Goal: Transaction & Acquisition: Purchase product/service

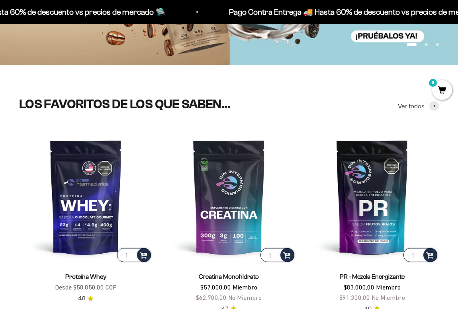
scroll to position [189, 0]
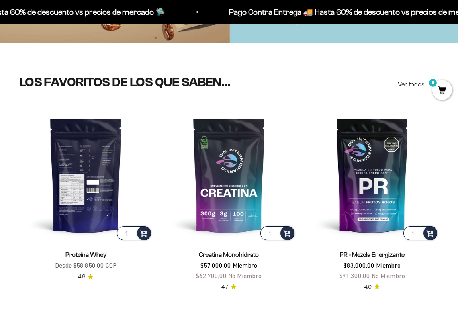
click at [112, 160] on img at bounding box center [85, 174] width 133 height 133
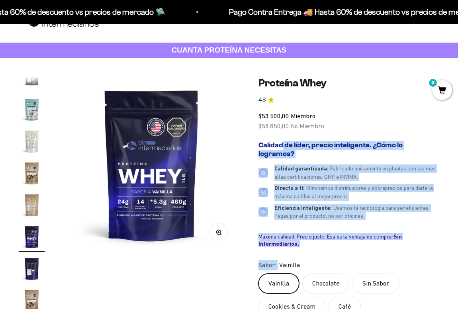
drag, startPoint x: 261, startPoint y: 145, endPoint x: 355, endPoint y: 249, distance: 140.7
click at [355, 250] on safe-sticky "Proteína Whey 4.8 $53.500,00 Miembro $58.850,00 No Miembro Calidad de líder, pr…" at bounding box center [349, 277] width 180 height 401
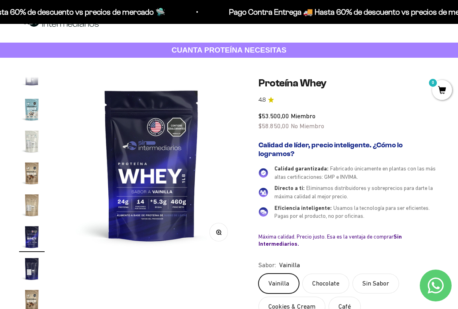
click at [355, 250] on safe-sticky "Proteína Whey 4.8 $53.500,00 Miembro $58.850,00 No Miembro Calidad de líder, pr…" at bounding box center [349, 277] width 180 height 401
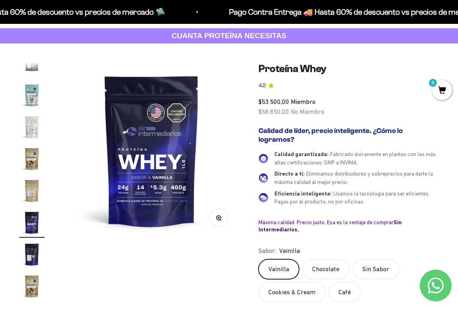
scroll to position [44, 0]
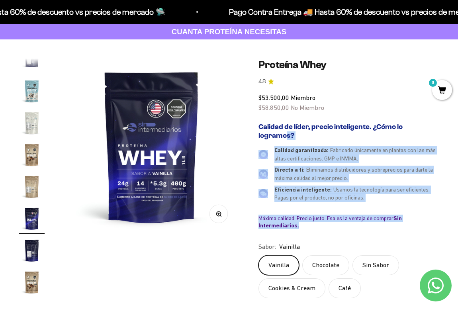
drag, startPoint x: 305, startPoint y: 225, endPoint x: 258, endPoint y: 133, distance: 104.2
click at [258, 133] on div "Zoom Ir al artículo 1 Ir al artículo 2 Ir al artículo 3 Ir al artículo 4 Ir al …" at bounding box center [229, 259] width 420 height 401
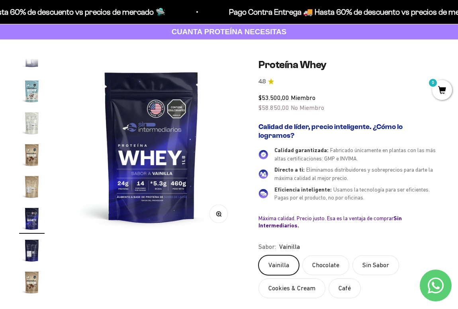
click at [340, 231] on div "Calidad de líder, precio inteligente. ¿Cómo lo logramos? Calidad garantizada: F…" at bounding box center [349, 176] width 180 height 113
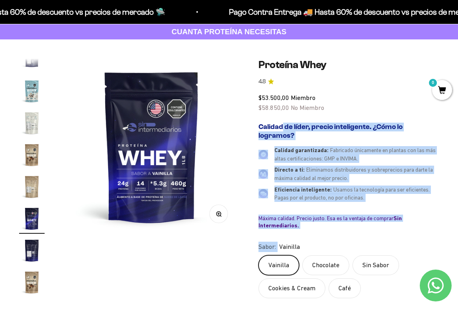
drag, startPoint x: 314, startPoint y: 233, endPoint x: 255, endPoint y: 125, distance: 122.7
click at [255, 125] on div "Zoom Ir al artículo 1 Ir al artículo 2 Ir al artículo 3 Ir al artículo 4 Ir al …" at bounding box center [229, 259] width 420 height 401
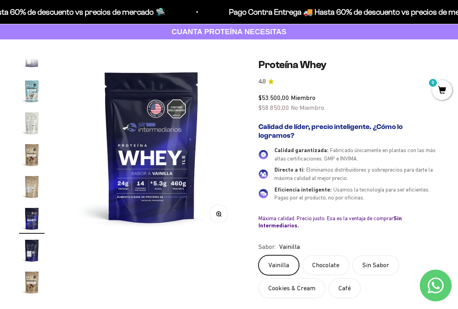
click at [325, 230] on div "Calidad de líder, precio inteligente. ¿Cómo lo logramos? Calidad garantizada: F…" at bounding box center [349, 176] width 180 height 113
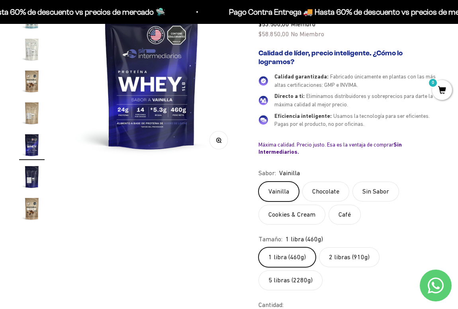
scroll to position [112, 0]
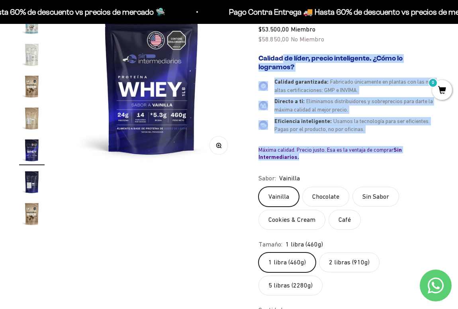
drag, startPoint x: 312, startPoint y: 160, endPoint x: 257, endPoint y: 53, distance: 120.3
click at [257, 53] on div "Zoom Ir al artículo 1 Ir al artículo 2 Ir al artículo 3 Ir al artículo 4 Ir al …" at bounding box center [229, 190] width 420 height 401
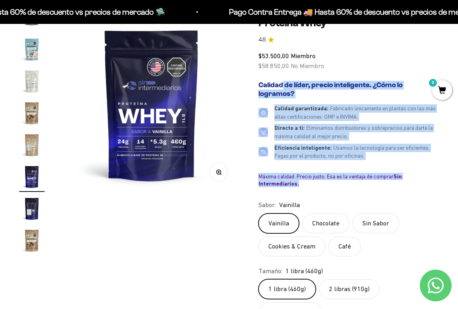
scroll to position [85, 0]
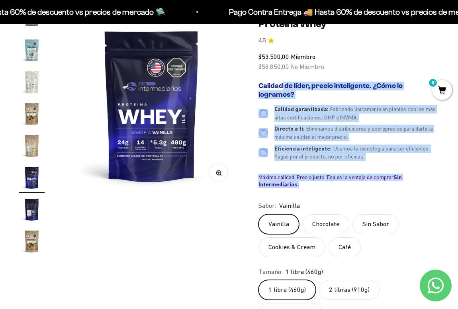
click at [290, 104] on div "Calidad de líder, precio inteligente. ¿Cómo lo logramos? Calidad garantizada: F…" at bounding box center [349, 135] width 180 height 106
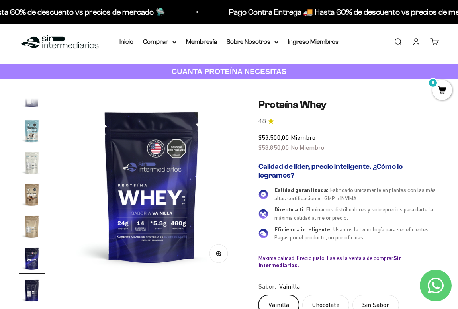
scroll to position [0, 0]
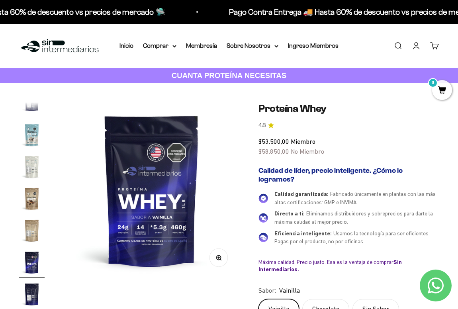
click at [199, 77] on strong "CUANTA PROTEÍNA NECESITAS" at bounding box center [229, 75] width 115 height 8
click at [52, 41] on img at bounding box center [60, 45] width 82 height 17
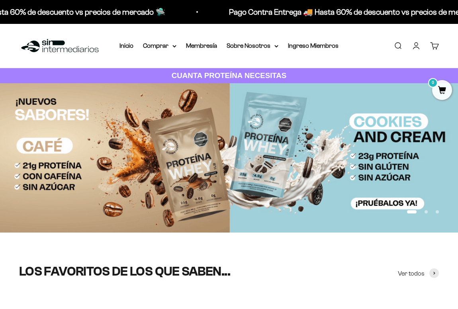
click at [207, 72] on strong "CUANTA PROTEÍNA NECESITAS" at bounding box center [229, 75] width 115 height 8
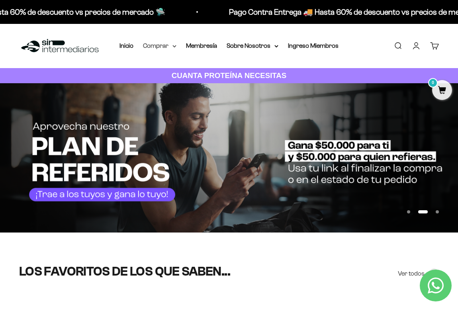
click at [176, 46] on icon at bounding box center [174, 46] width 4 height 3
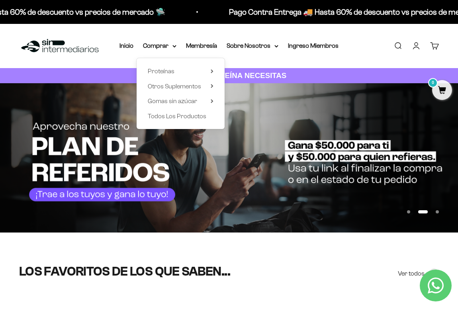
click at [225, 53] on div "Menú Buscar Inicio Comprar Proteínas Ver Todos Whey Iso Vegan Pancakes Pre-Entr…" at bounding box center [229, 46] width 458 height 44
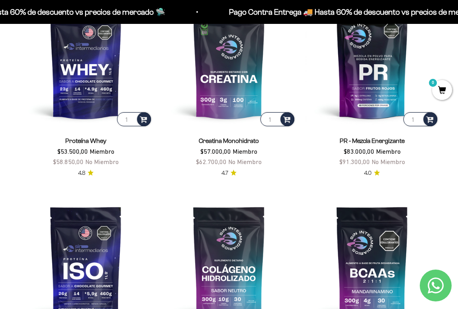
scroll to position [330, 0]
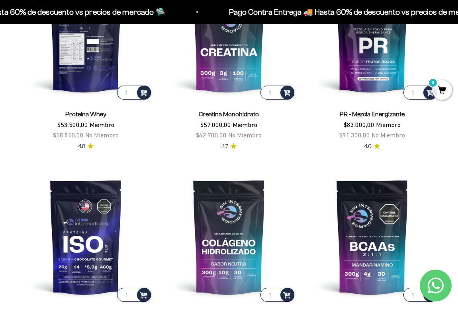
click at [119, 55] on img at bounding box center [85, 34] width 133 height 133
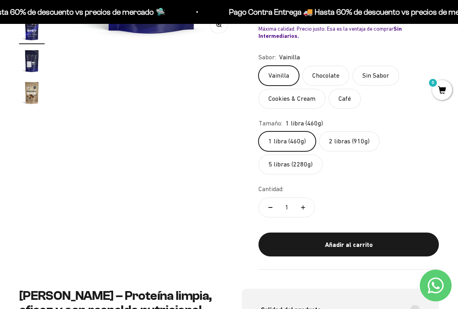
scroll to position [235, 0]
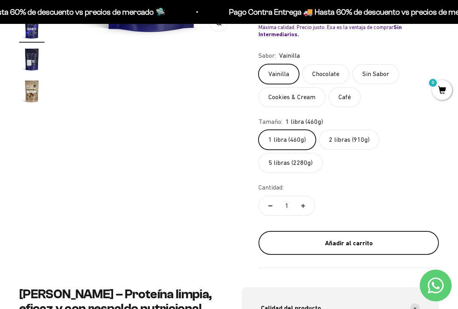
click at [328, 250] on button "Añadir al carrito" at bounding box center [349, 243] width 180 height 24
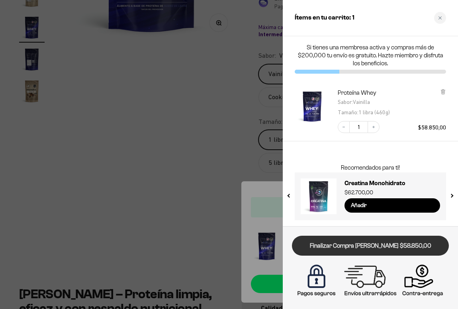
click at [382, 247] on link "Finalizar Compra Segura $58.850,00" at bounding box center [370, 246] width 157 height 20
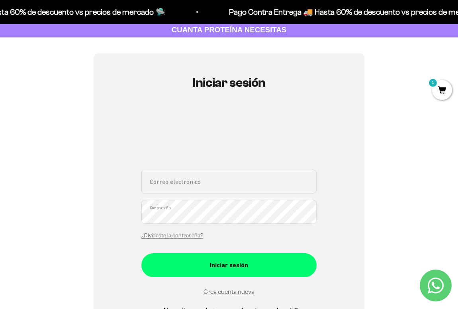
scroll to position [45, 0]
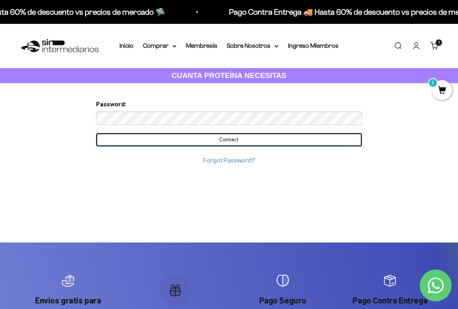
click at [261, 135] on input "Connect" at bounding box center [229, 140] width 266 height 14
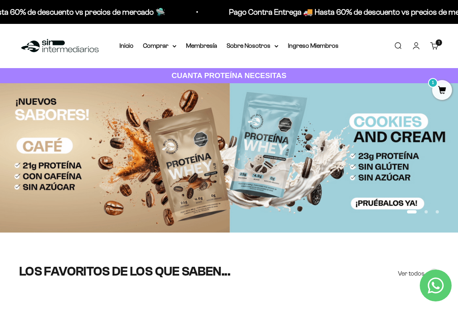
click at [254, 72] on strong "CUANTA PROTEÍNA NECESITAS" at bounding box center [229, 75] width 115 height 8
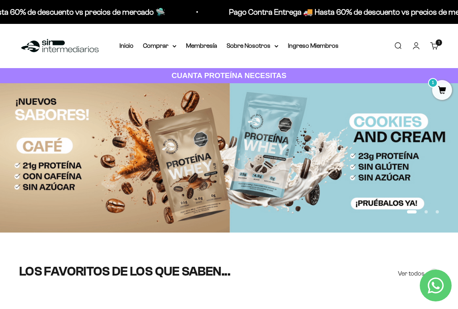
click at [368, 47] on div "Menú [GEOGRAPHIC_DATA] Inicio Comprar Proteínas Ver Todos Whey Iso Vegan Pancak…" at bounding box center [229, 46] width 458 height 44
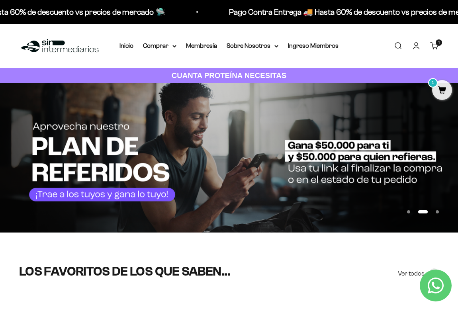
click at [410, 210] on button "Ir al artículo 1" at bounding box center [408, 211] width 3 height 3
click at [407, 213] on button "Ir al artículo 1" at bounding box center [408, 211] width 3 height 3
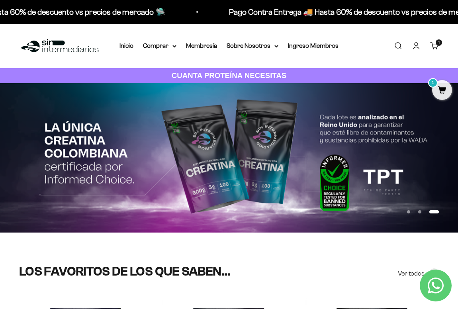
click at [410, 212] on button "Ir al artículo 1" at bounding box center [408, 211] width 3 height 3
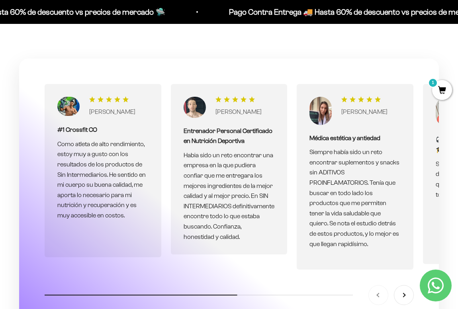
scroll to position [2047, 0]
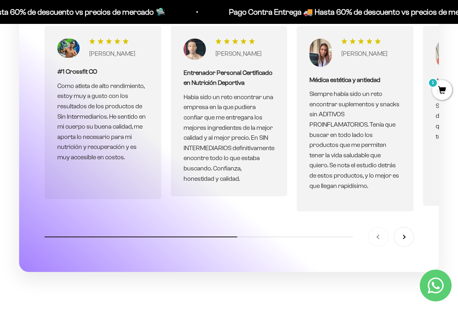
click at [446, 209] on section "[PERSON_NAME] #1 Crossfit CO Como atleta de alto rendimiento, estoy muy a gusto…" at bounding box center [229, 152] width 458 height 304
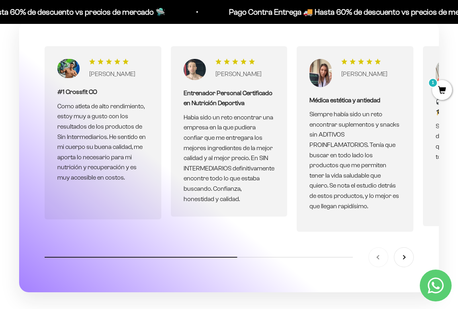
scroll to position [2027, 0]
click at [406, 250] on button "Siguiente" at bounding box center [403, 257] width 19 height 19
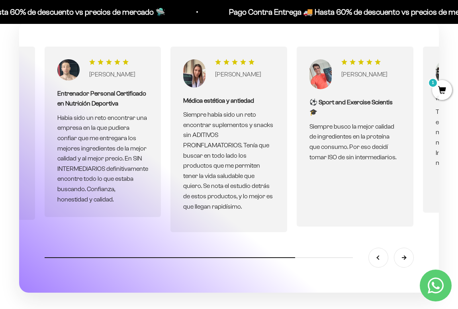
click at [406, 250] on button "Siguiente" at bounding box center [403, 257] width 19 height 19
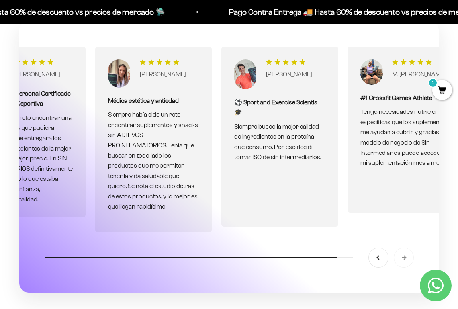
scroll to position [0, 252]
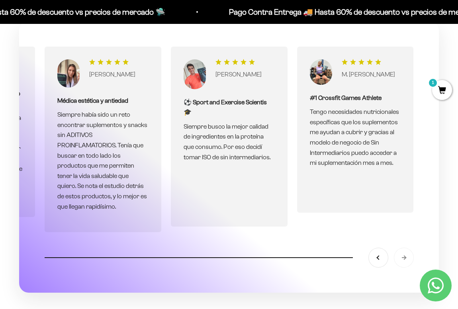
click at [406, 250] on div "Anterior [GEOGRAPHIC_DATA]" at bounding box center [391, 257] width 45 height 19
click at [384, 250] on button "Anterior" at bounding box center [378, 257] width 19 height 19
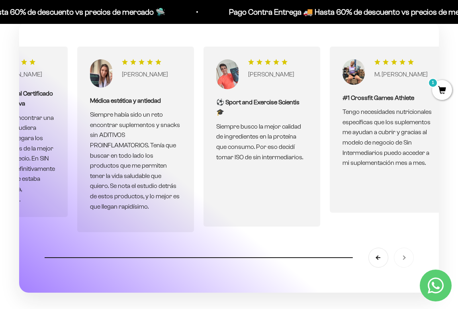
click at [384, 250] on button "Anterior" at bounding box center [378, 257] width 19 height 19
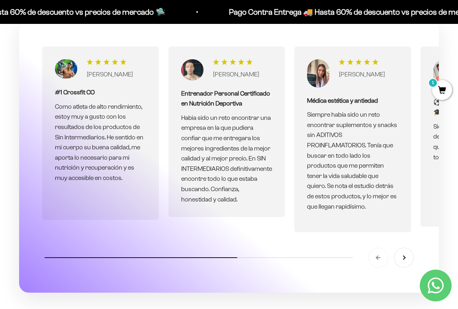
scroll to position [0, 0]
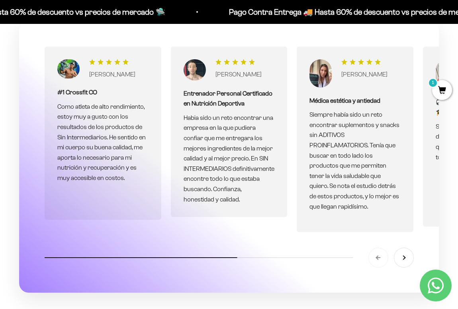
click at [384, 250] on div "Anterior [GEOGRAPHIC_DATA]" at bounding box center [391, 257] width 45 height 19
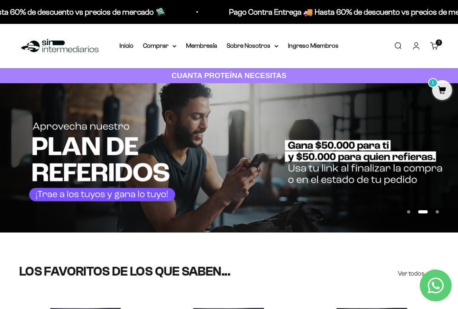
click at [410, 214] on button "Ir al artículo 1" at bounding box center [408, 211] width 3 height 3
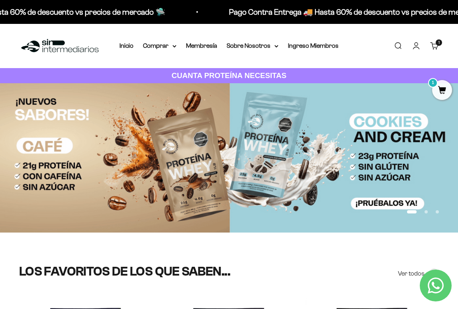
click at [127, 52] on div "Menú [GEOGRAPHIC_DATA] Inicio Comprar Proteínas Ver Todos Whey Iso Vegan Pancak…" at bounding box center [229, 46] width 458 height 44
click at [127, 48] on link "Inicio" at bounding box center [127, 45] width 14 height 7
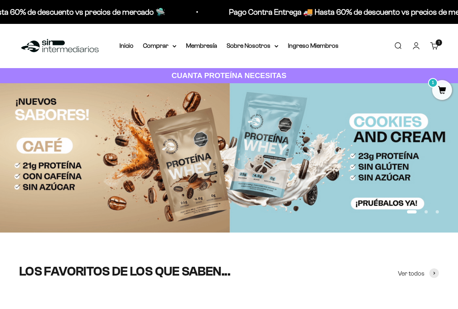
scroll to position [11, 0]
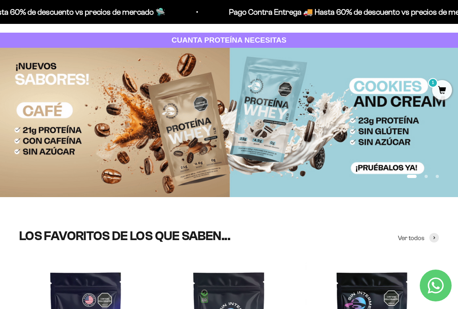
scroll to position [36, 0]
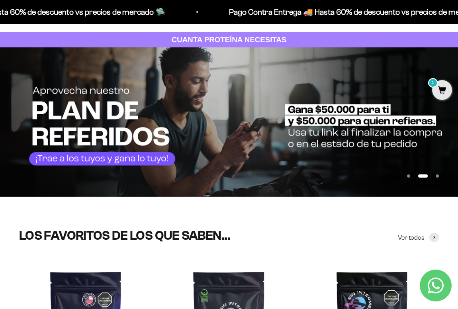
click at [407, 174] on button "Ir al artículo 1" at bounding box center [408, 175] width 3 height 3
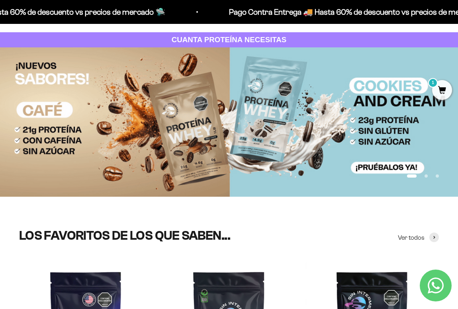
click at [425, 176] on button "Ir al artículo 2" at bounding box center [426, 175] width 3 height 3
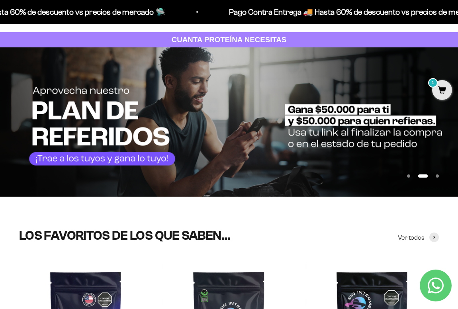
click at [408, 178] on button "Ir al artículo 1" at bounding box center [408, 175] width 3 height 3
click at [425, 176] on button "Ir al artículo 2" at bounding box center [426, 175] width 3 height 3
click at [410, 177] on button "Ir al artículo 1" at bounding box center [408, 175] width 3 height 3
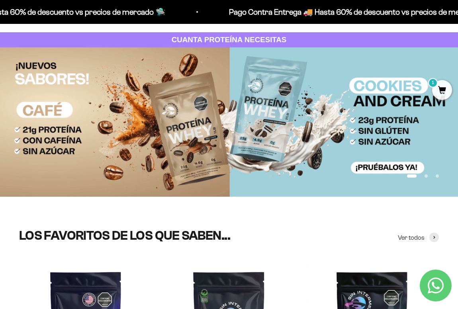
click at [427, 177] on button "Ir al artículo 2" at bounding box center [426, 175] width 3 height 3
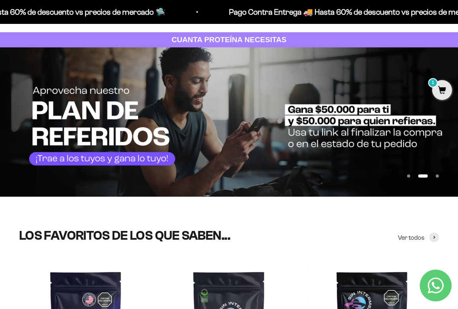
click at [418, 177] on button "Ir al artículo 2" at bounding box center [423, 175] width 10 height 3
click at [438, 174] on button "Ir al artículo 3" at bounding box center [437, 175] width 3 height 3
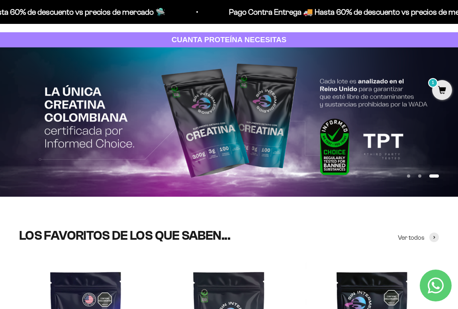
click at [409, 175] on button "Ir al artículo 1" at bounding box center [408, 175] width 3 height 3
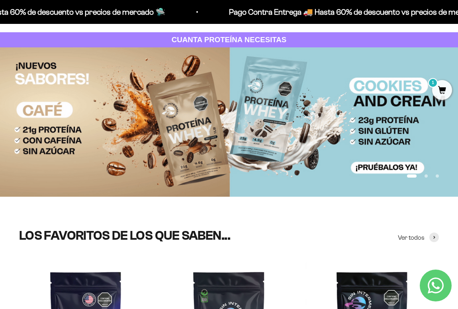
click at [425, 174] on button "Ir al artículo 2" at bounding box center [426, 175] width 3 height 3
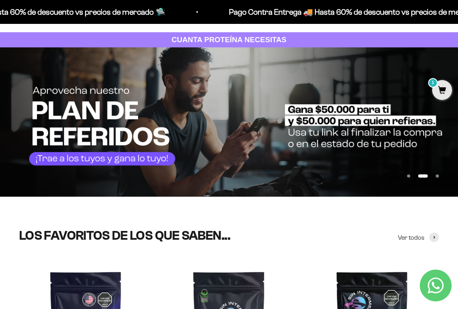
click at [436, 174] on button "Ir al artículo 3" at bounding box center [437, 175] width 3 height 3
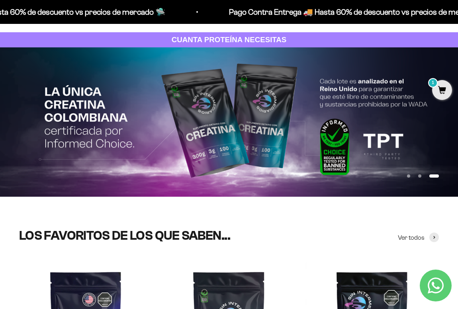
click at [410, 175] on button "Ir al artículo 1" at bounding box center [408, 175] width 3 height 3
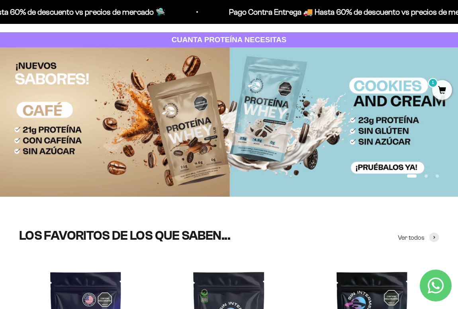
click at [425, 174] on button "Ir al artículo 2" at bounding box center [426, 175] width 3 height 3
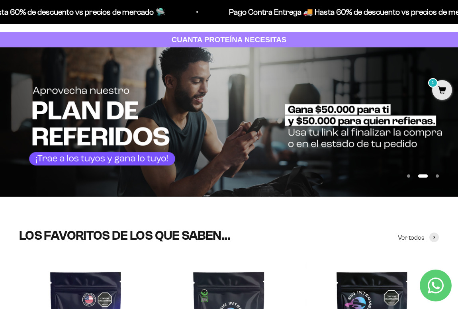
click at [445, 177] on img at bounding box center [229, 121] width 458 height 149
click at [437, 177] on button "Ir al artículo 3" at bounding box center [437, 175] width 3 height 3
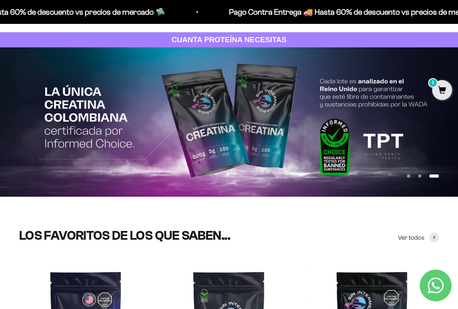
click at [410, 176] on button "Ir al artículo 1" at bounding box center [408, 175] width 3 height 3
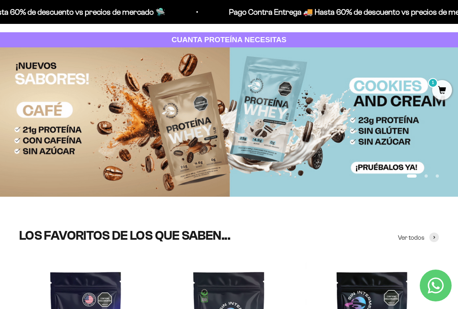
click at [421, 176] on page-dots "Ir al artículo 1 Ir al artículo 2 Ir al artículo 3" at bounding box center [423, 175] width 32 height 3
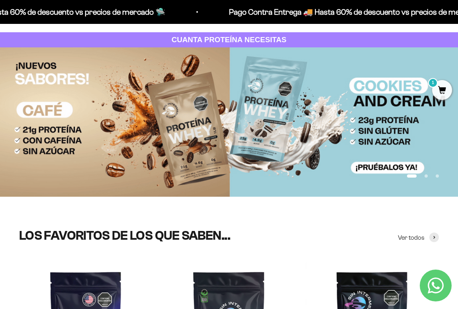
click at [436, 176] on button "Ir al artículo 3" at bounding box center [437, 175] width 3 height 3
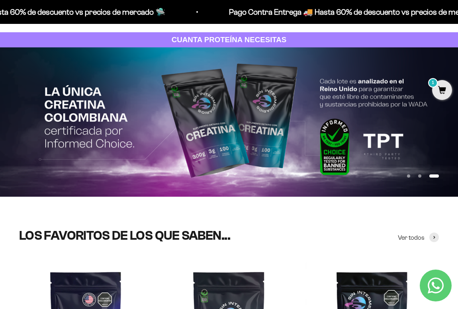
click at [418, 178] on button "Ir al artículo 2" at bounding box center [419, 175] width 3 height 3
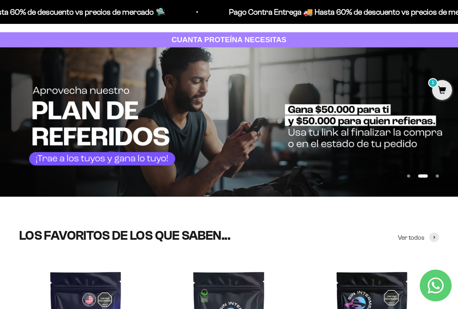
click at [408, 177] on button "Ir al artículo 1" at bounding box center [408, 175] width 3 height 3
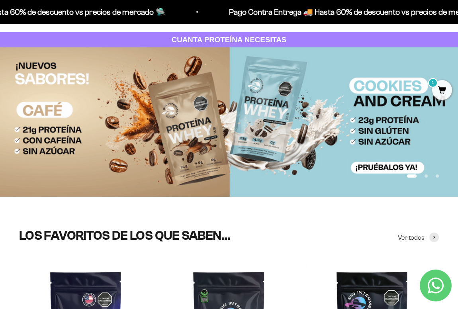
click at [425, 175] on button "Ir al artículo 2" at bounding box center [426, 175] width 3 height 3
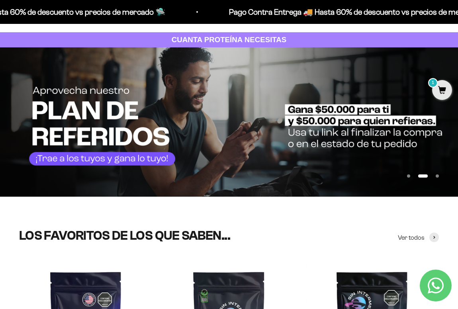
click at [410, 177] on button "Ir al artículo 1" at bounding box center [408, 175] width 3 height 3
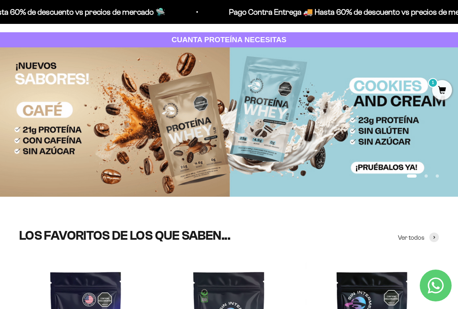
click at [425, 177] on button "Ir al artículo 2" at bounding box center [426, 175] width 3 height 3
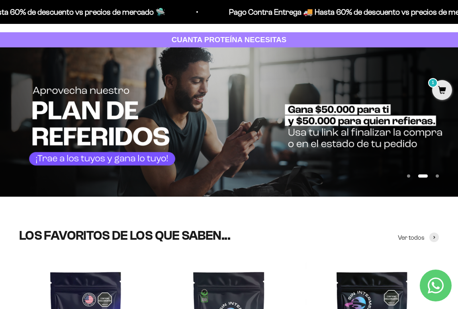
click at [418, 177] on button "Ir al artículo 2" at bounding box center [423, 175] width 10 height 3
click at [409, 177] on button "Ir al artículo 1" at bounding box center [408, 175] width 3 height 3
click at [425, 177] on button "Ir al artículo 2" at bounding box center [426, 175] width 3 height 3
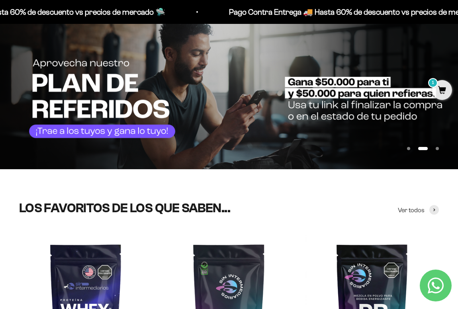
click at [410, 150] on button "Ir al artículo 1" at bounding box center [408, 148] width 3 height 3
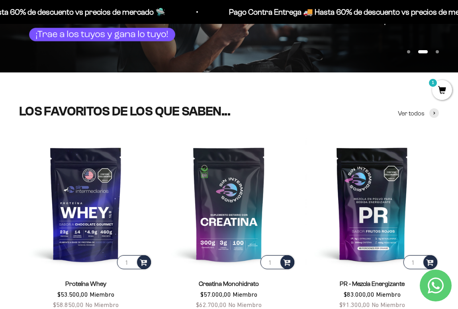
scroll to position [60, 0]
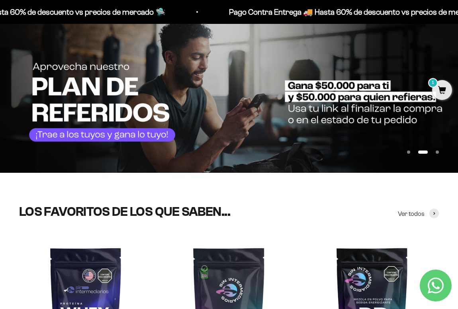
click at [410, 154] on button "Ir al artículo 1" at bounding box center [408, 152] width 3 height 3
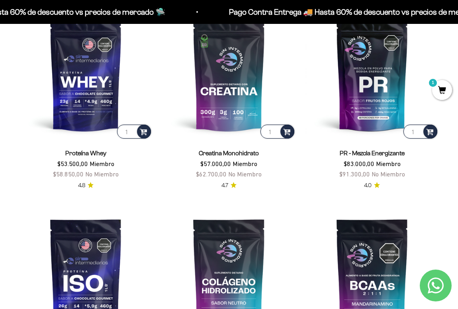
scroll to position [329, 0]
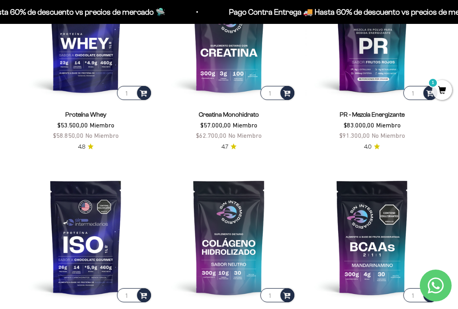
click at [441, 58] on scroll-carousel "1 Proteína Whey $53.500,00 Miembro $58.850,00 No Miembro 4.8 1 Creatina Monohid…" at bounding box center [229, 161] width 458 height 386
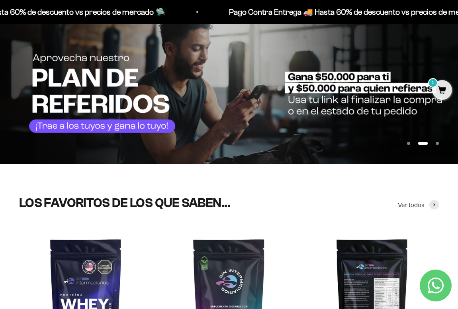
scroll to position [0, 0]
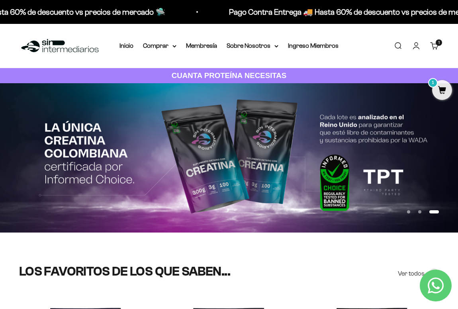
click at [410, 213] on button "Ir al artículo 1" at bounding box center [408, 211] width 3 height 3
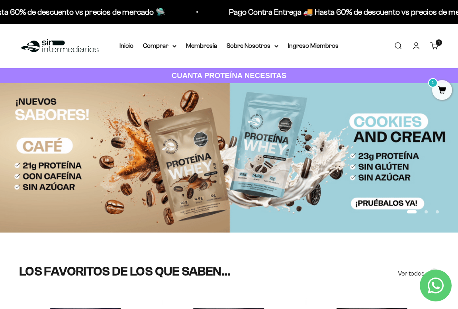
click at [425, 212] on button "Ir al artículo 2" at bounding box center [426, 211] width 3 height 3
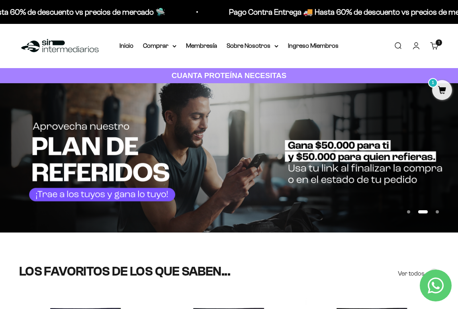
click at [410, 212] on button "Ir al artículo 1" at bounding box center [408, 211] width 3 height 3
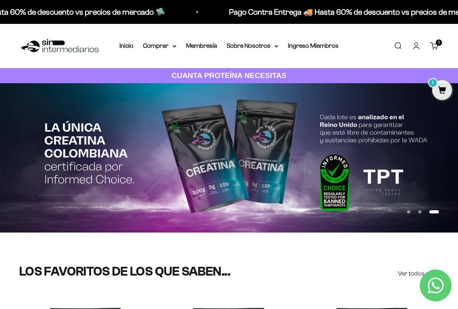
click at [408, 211] on button "Ir al artículo 1" at bounding box center [408, 211] width 3 height 3
